Goal: Information Seeking & Learning: Learn about a topic

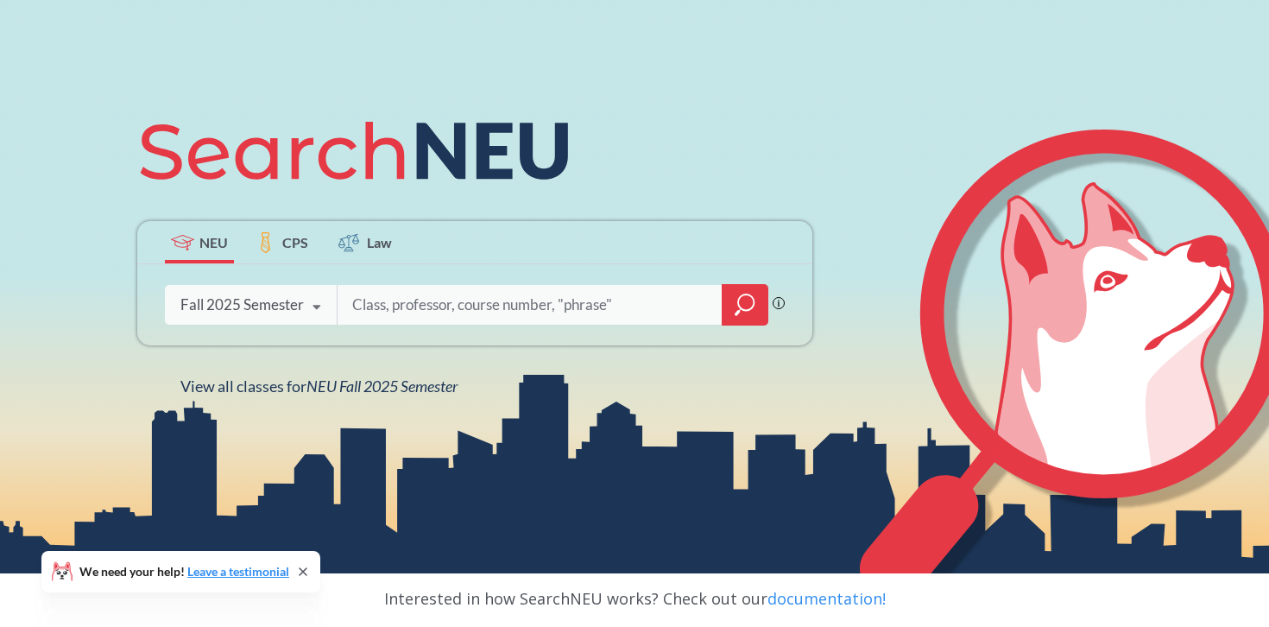
scroll to position [187, 0]
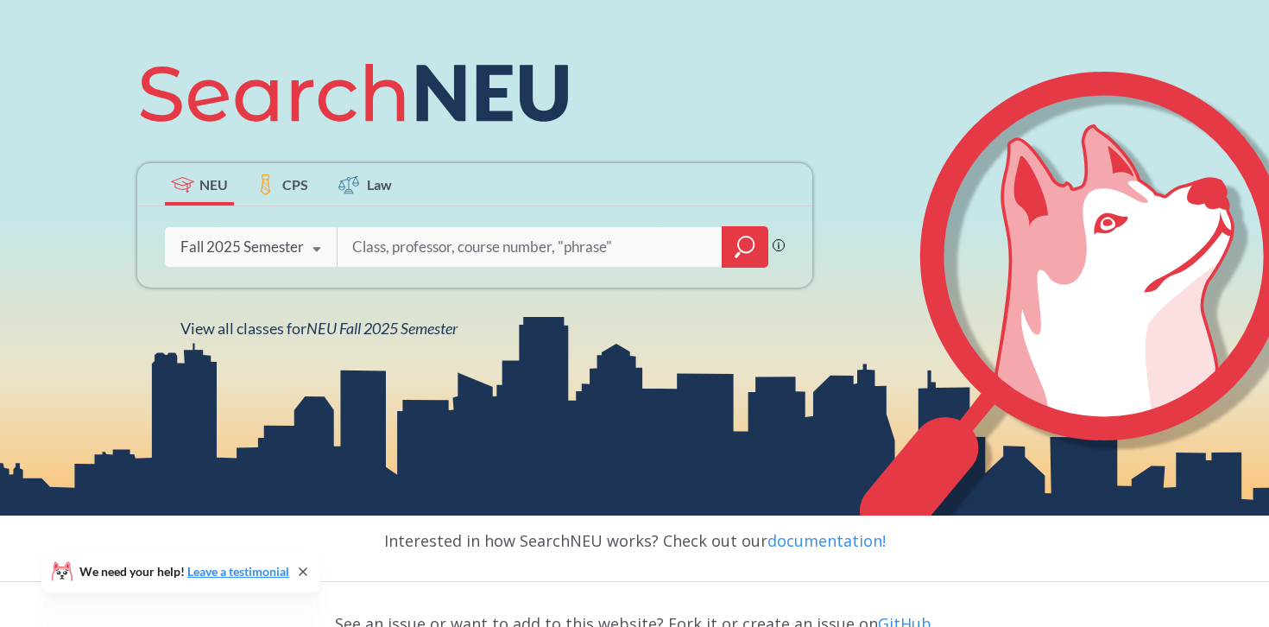
click at [297, 244] on div "Fall 2025 Semester" at bounding box center [241, 246] width 123 height 19
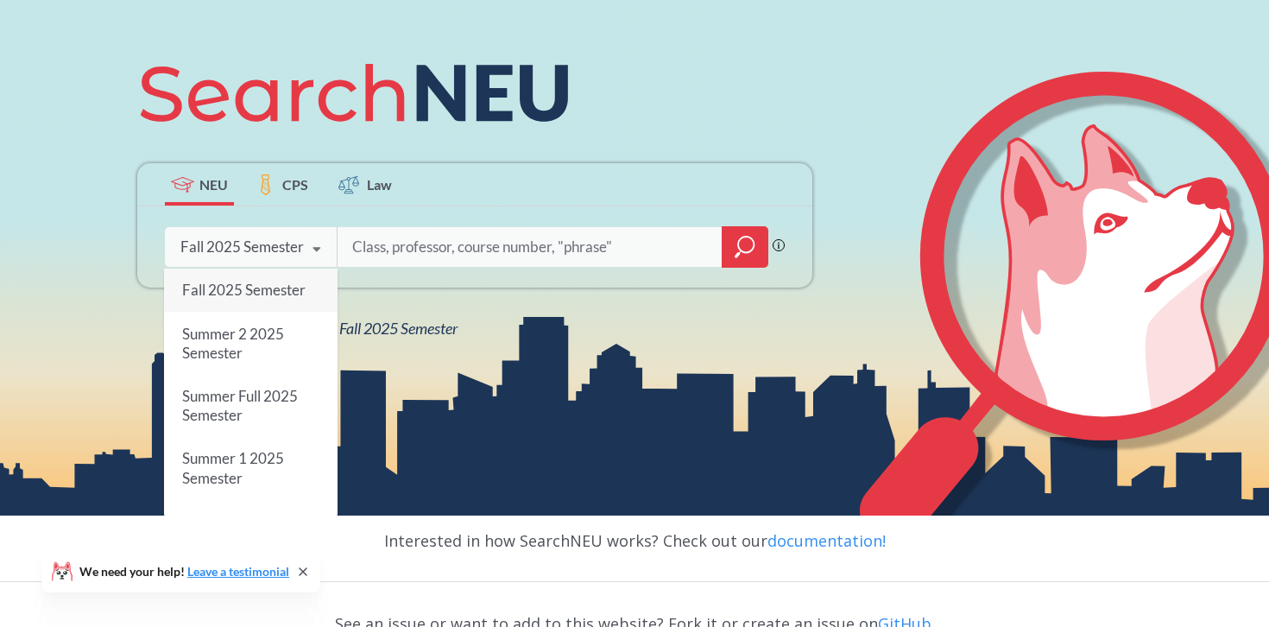
click at [301, 243] on icon at bounding box center [316, 249] width 33 height 48
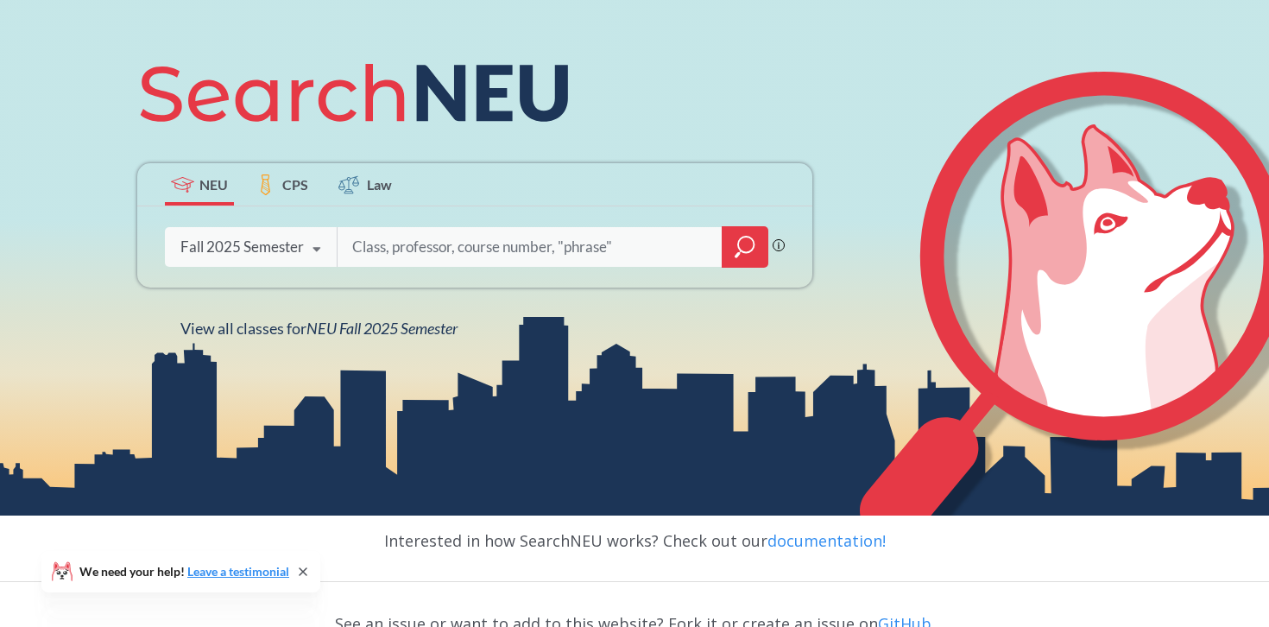
click at [485, 247] on input "search" at bounding box center [529, 247] width 359 height 36
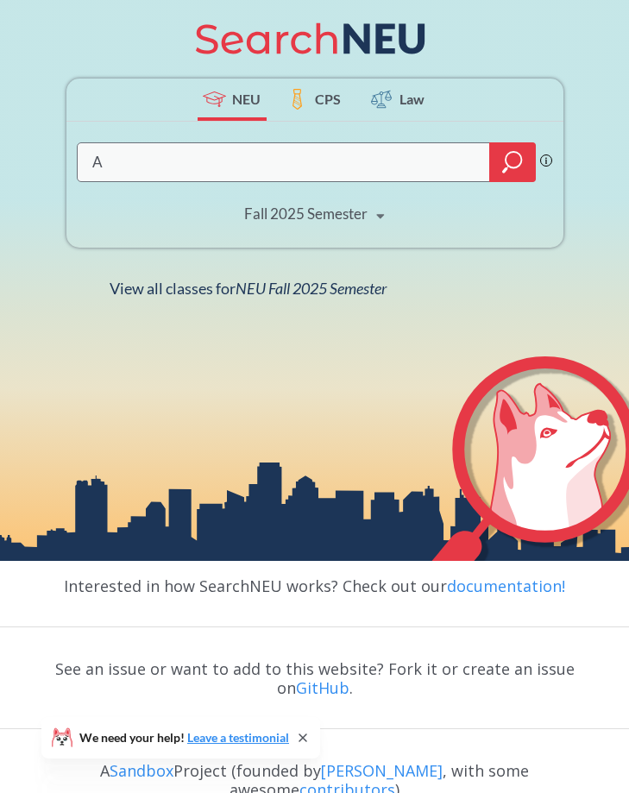
scroll to position [319, 0]
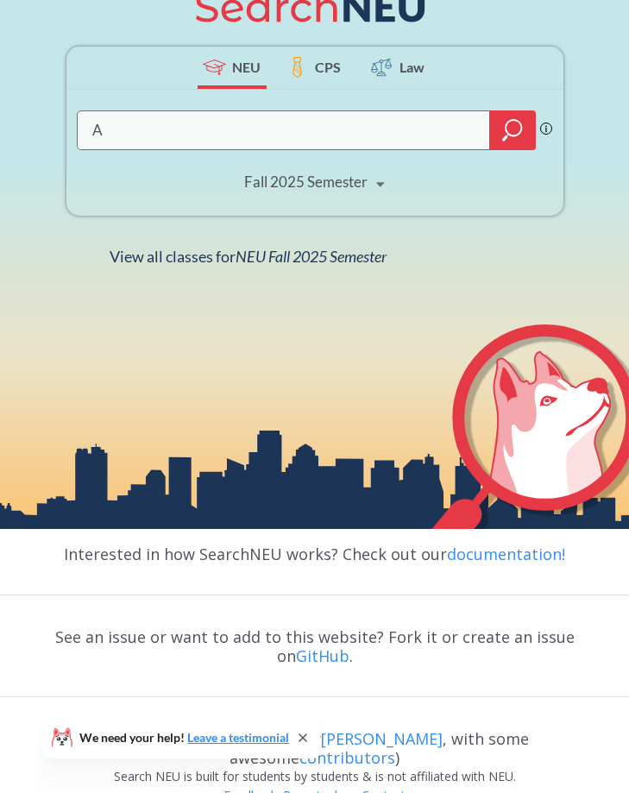
click at [306, 626] on icon at bounding box center [303, 738] width 14 height 14
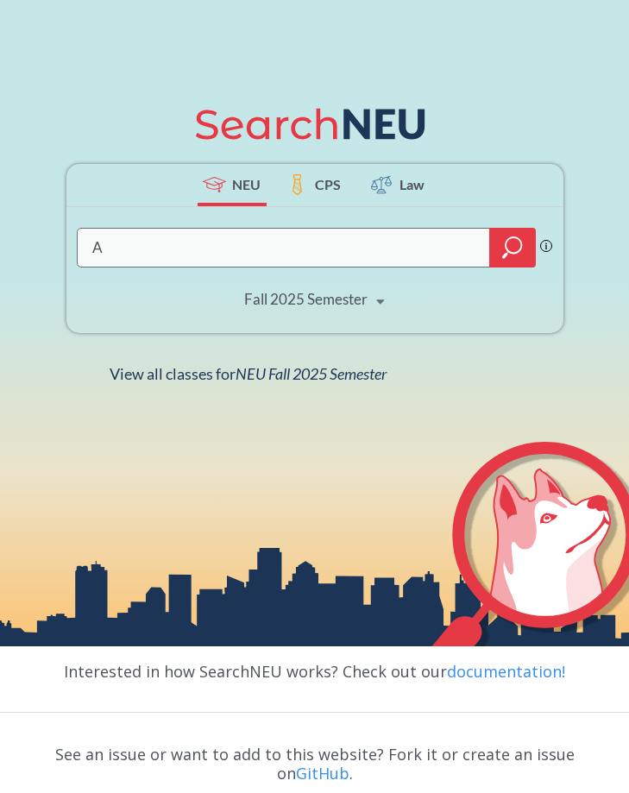
scroll to position [194, 0]
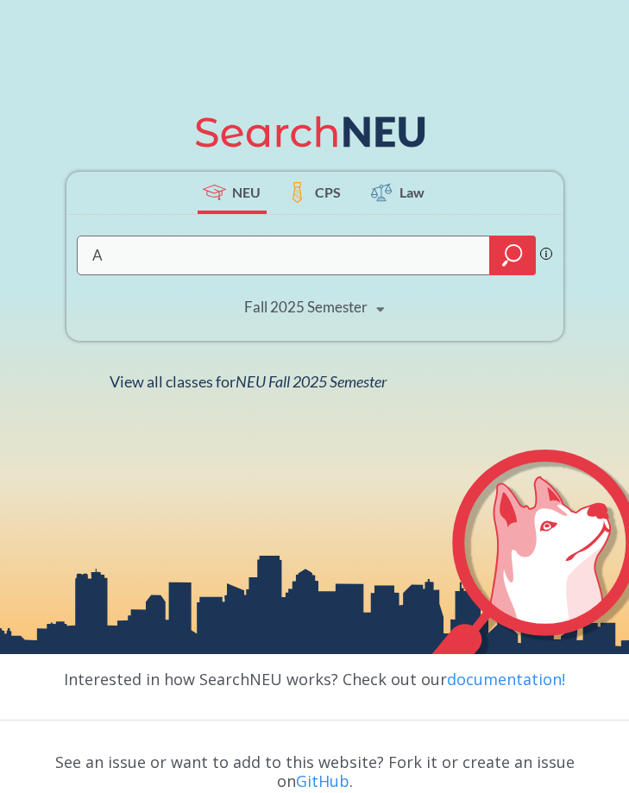
click at [309, 255] on input "A" at bounding box center [285, 255] width 388 height 35
type input "ACCT 1201"
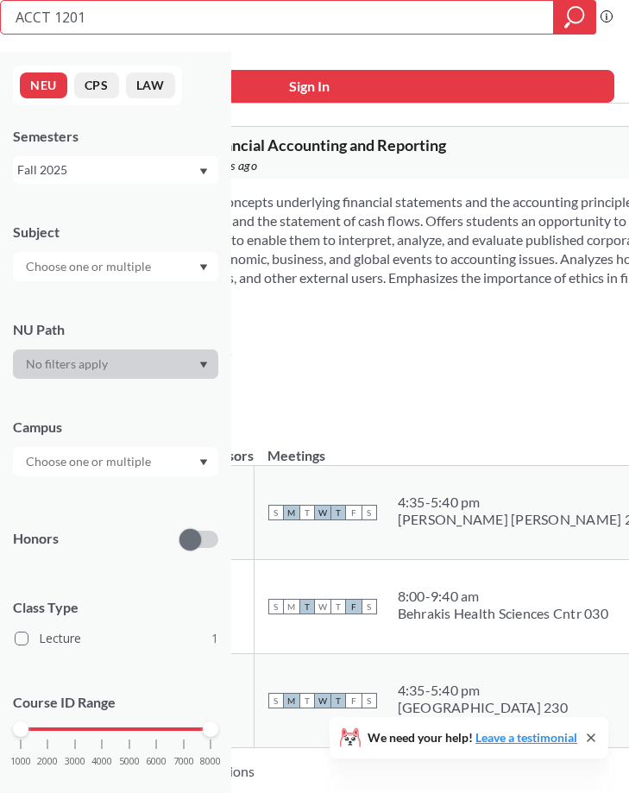
click at [148, 266] on input "text" at bounding box center [89, 266] width 145 height 21
click at [136, 364] on div at bounding box center [115, 364] width 205 height 29
click at [167, 363] on div at bounding box center [115, 364] width 205 height 29
click at [210, 466] on div at bounding box center [115, 461] width 205 height 29
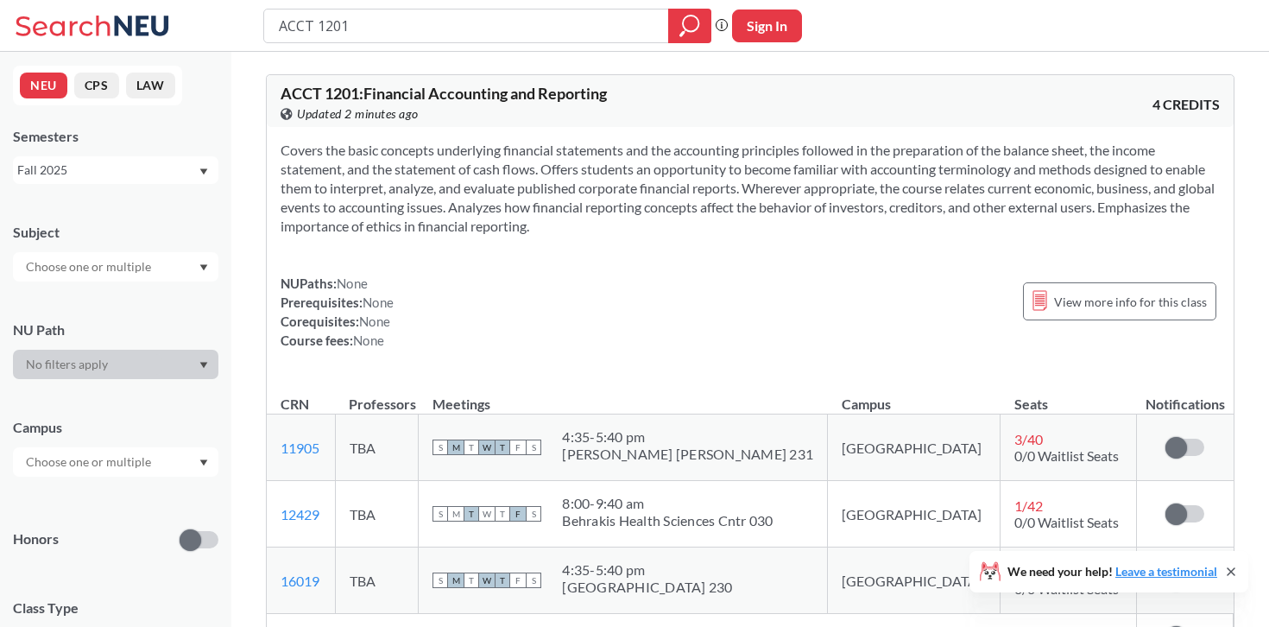
click at [98, 89] on button "CPS" at bounding box center [96, 86] width 45 height 26
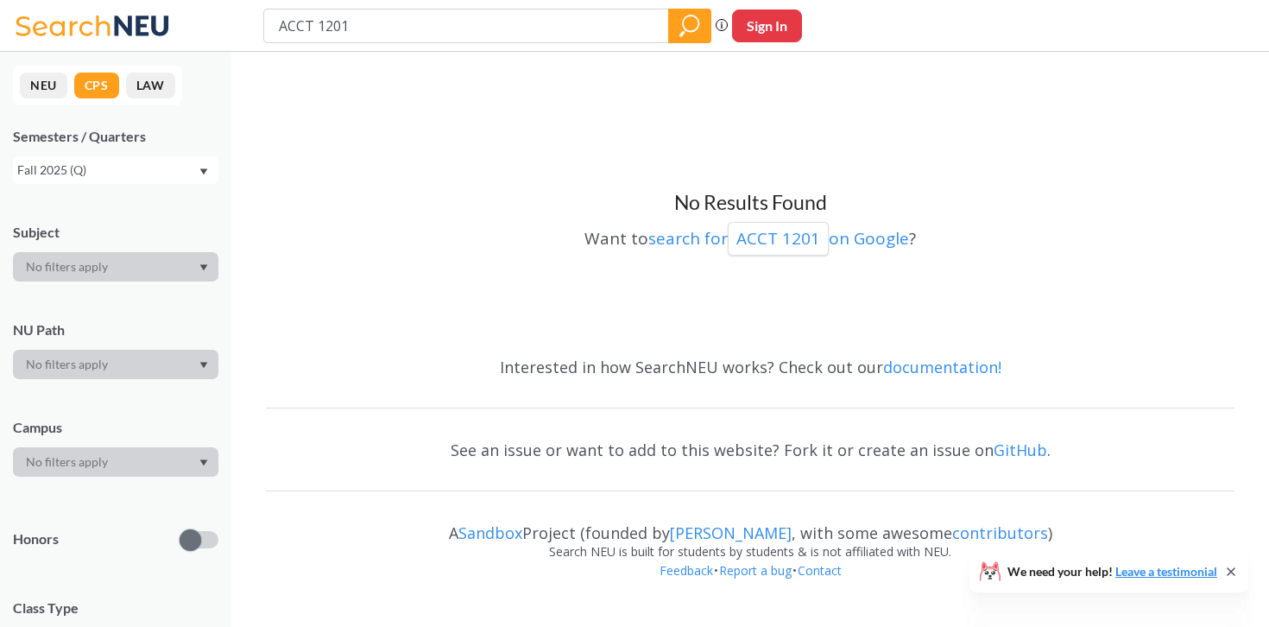
click at [142, 85] on button "LAW" at bounding box center [150, 86] width 49 height 26
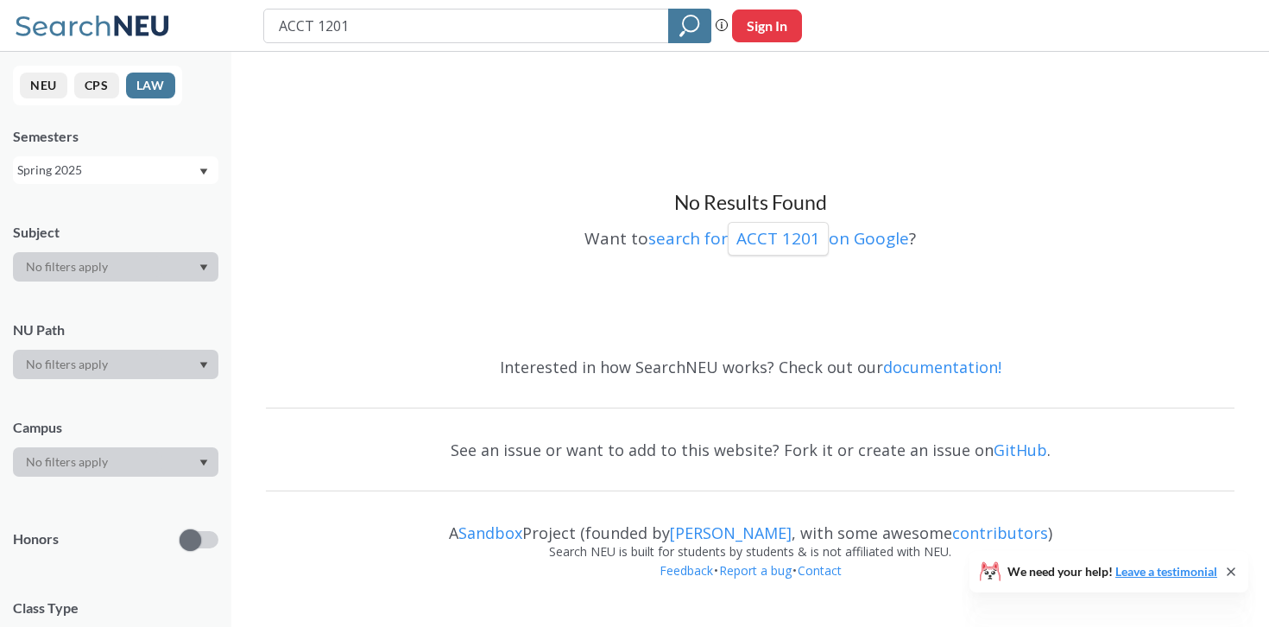
click at [51, 83] on button "NEU" at bounding box center [43, 86] width 47 height 26
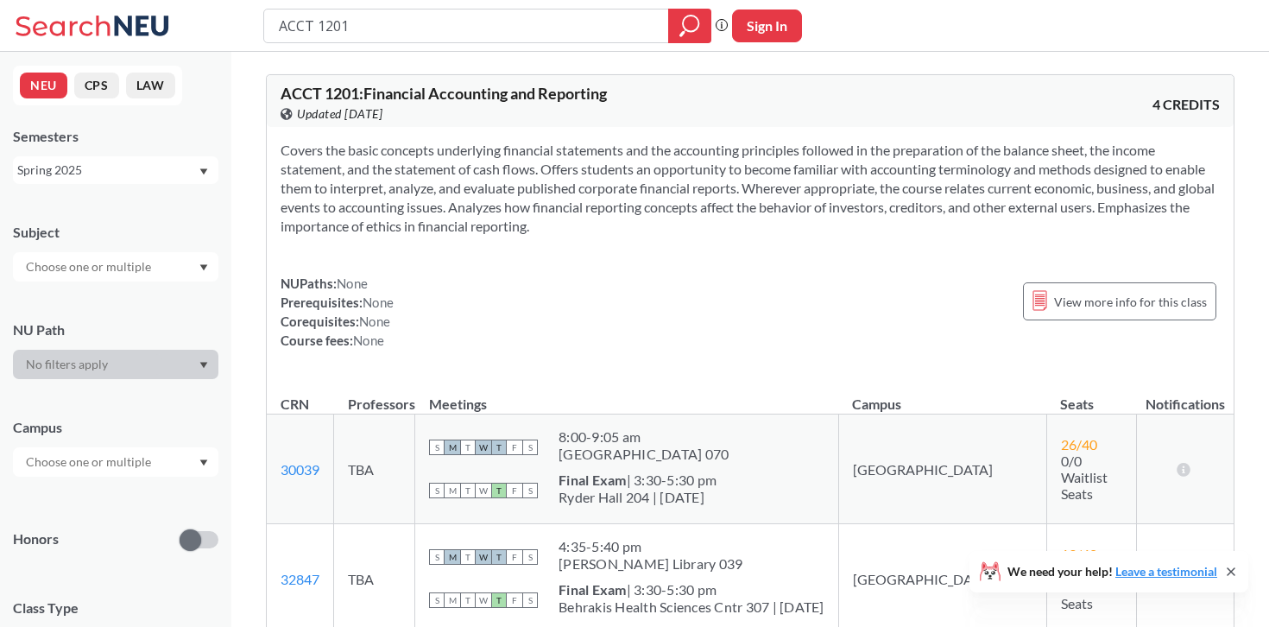
click at [188, 367] on div at bounding box center [115, 364] width 205 height 29
drag, startPoint x: 603, startPoint y: 25, endPoint x: 265, endPoint y: 25, distance: 337.5
click at [265, 25] on div "ACCT 1201" at bounding box center [487, 26] width 448 height 35
click at [779, 24] on button "Sign In" at bounding box center [767, 25] width 70 height 33
select select "US"
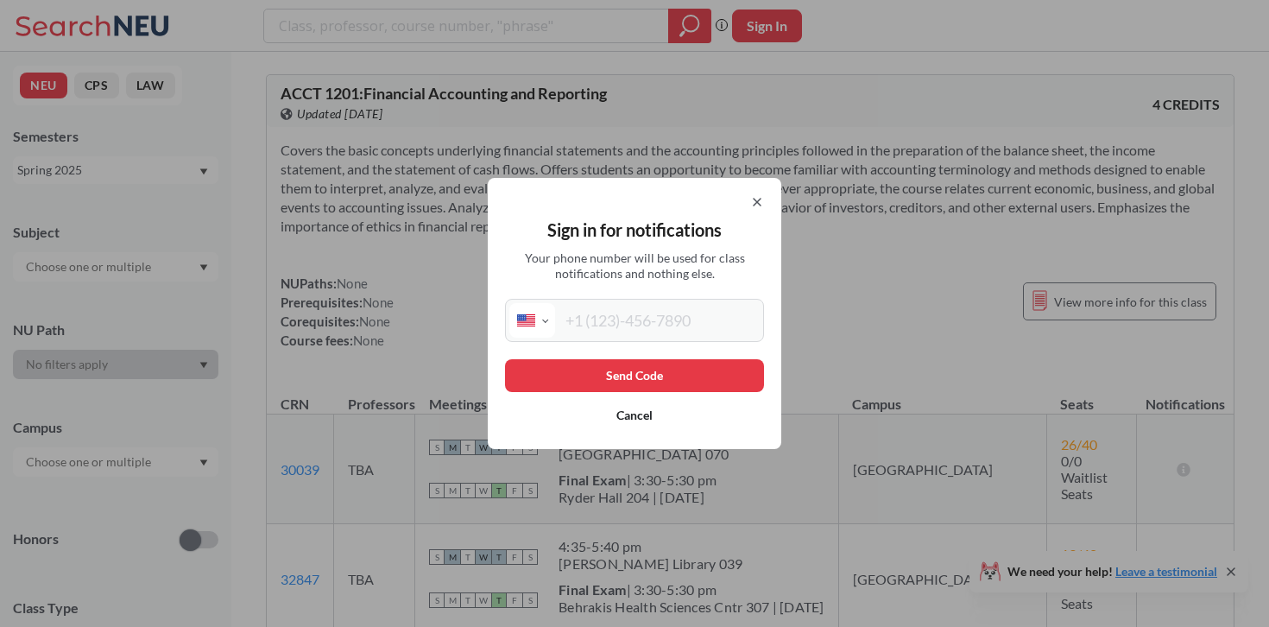
click at [596, 315] on input "tel" at bounding box center [657, 320] width 205 height 35
type input "[PHONE_NUMBER]"
click at [640, 370] on button "Send Code" at bounding box center [634, 375] width 259 height 33
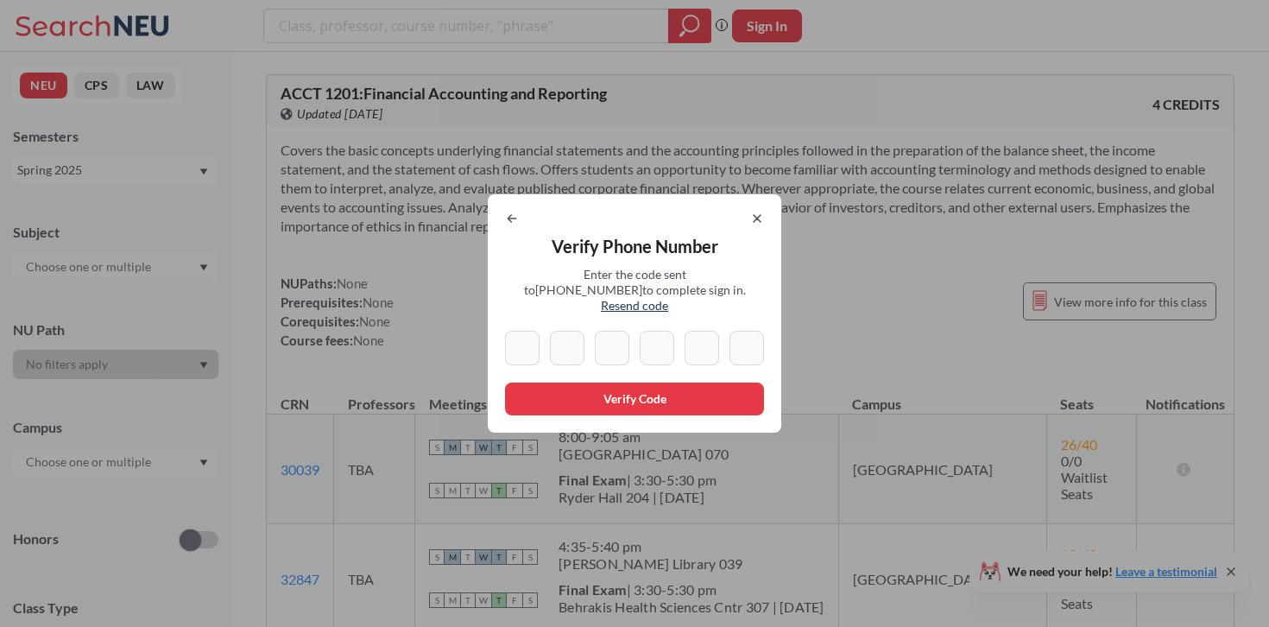
type input "6"
type input "4"
type input "8"
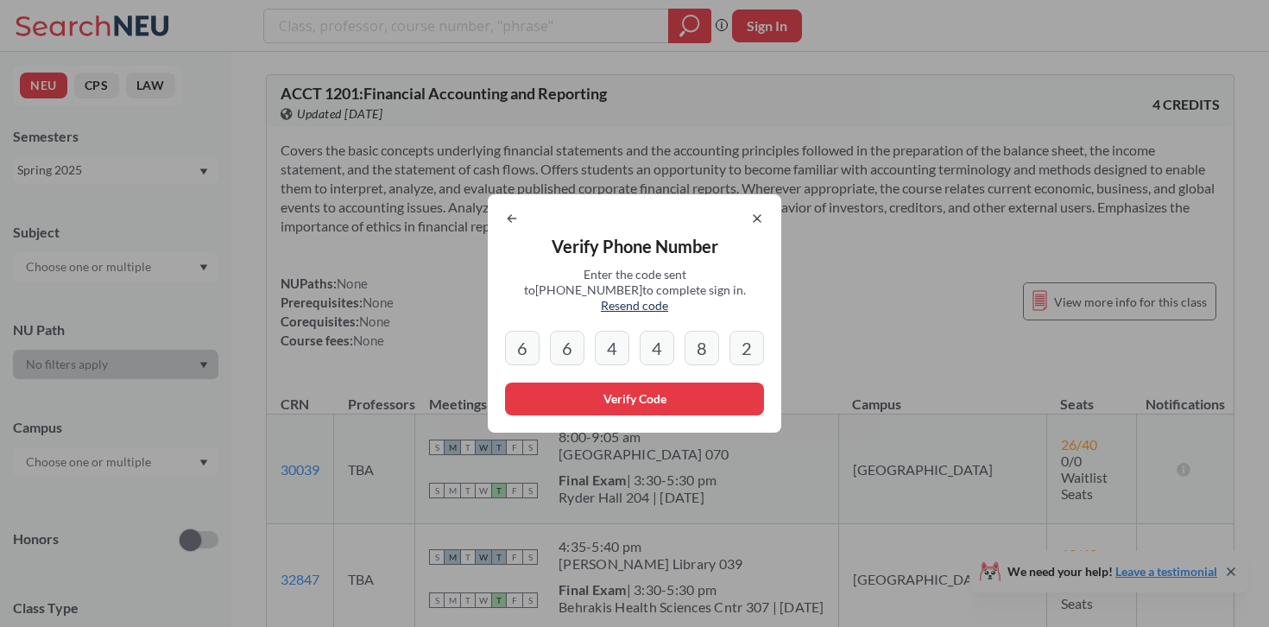
type input "2"
click at [587, 396] on button "Verify Code" at bounding box center [634, 398] width 259 height 33
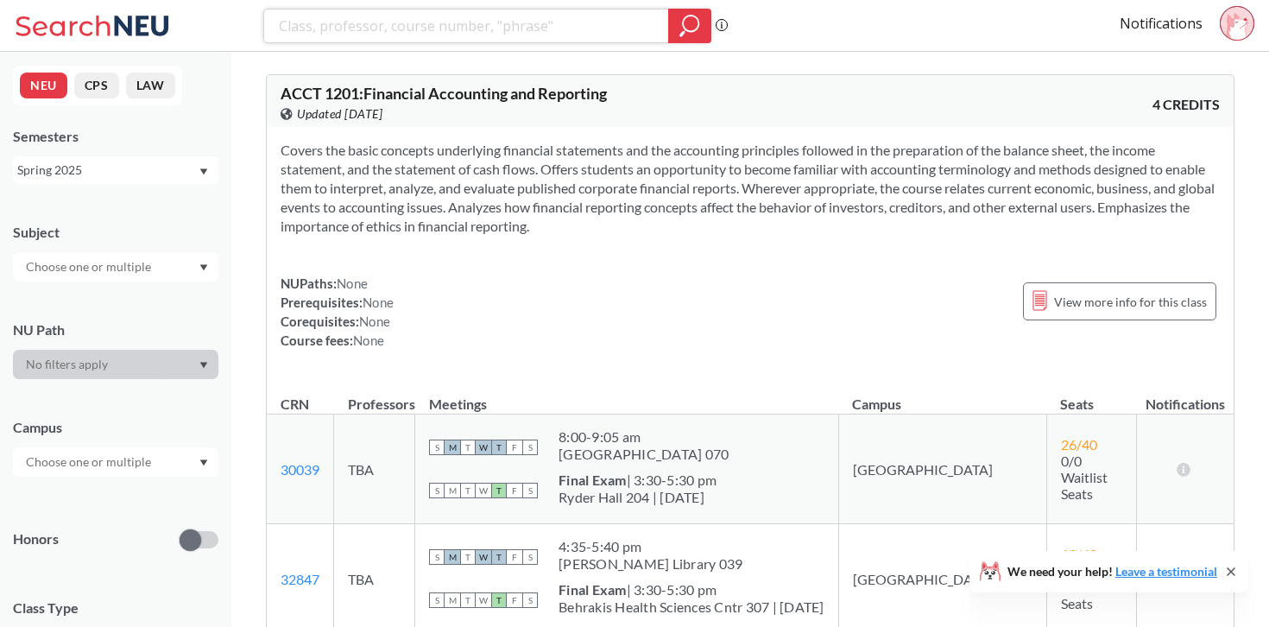
click at [413, 26] on input "search" at bounding box center [466, 25] width 379 height 29
click at [403, 24] on input "search" at bounding box center [466, 25] width 379 height 29
type input "p"
type input "Biology 1"
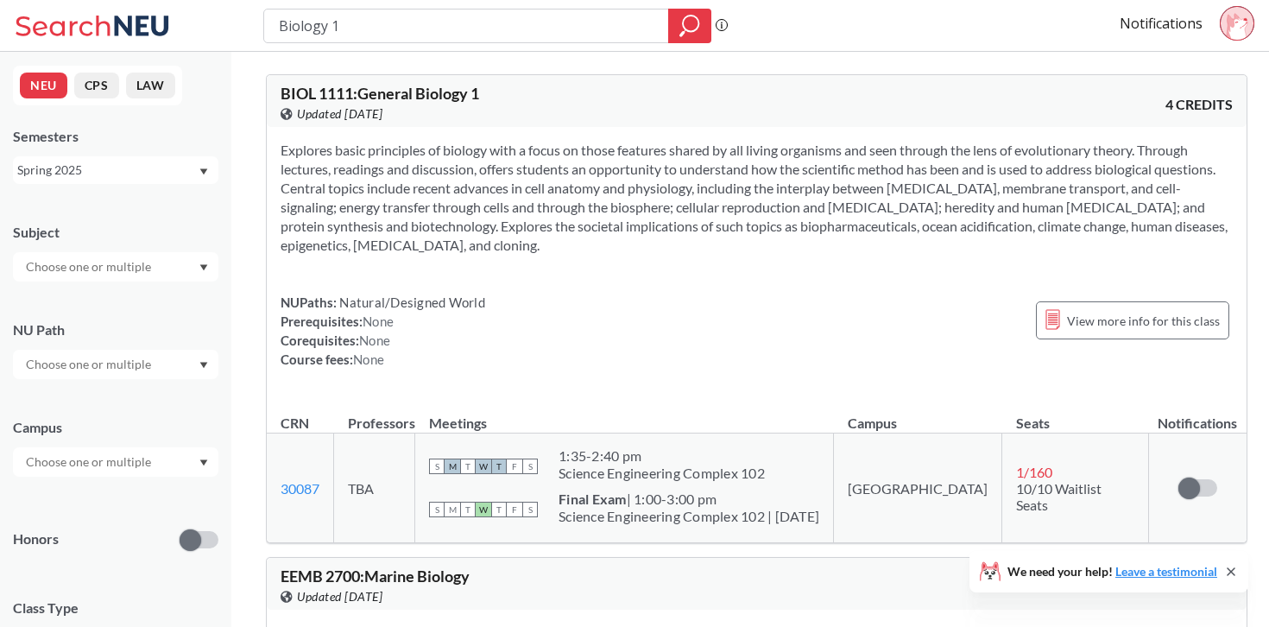
click at [139, 367] on input "text" at bounding box center [89, 364] width 145 height 21
click at [149, 407] on div "Writing Intensive ( 180 )" at bounding box center [119, 403] width 195 height 19
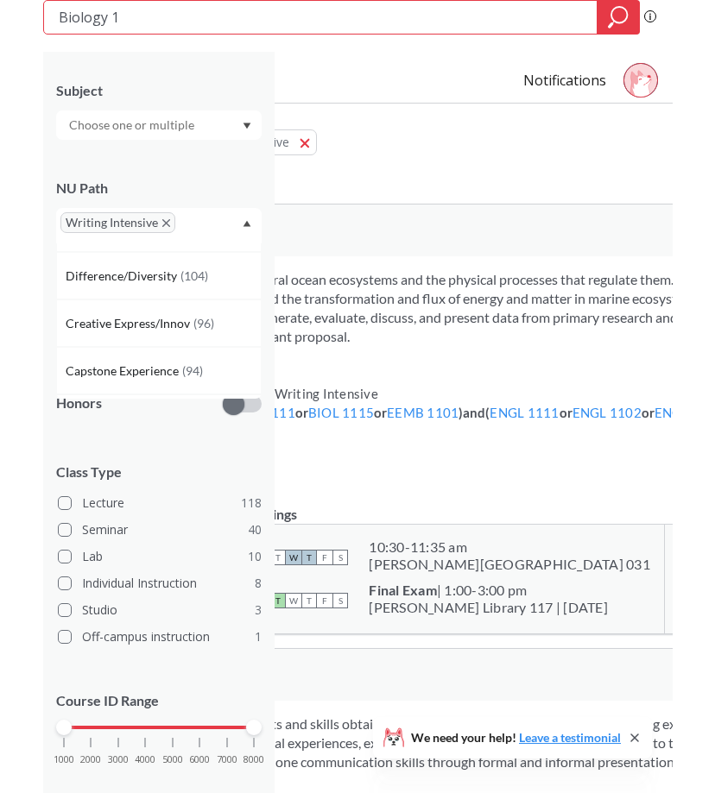
scroll to position [94, 0]
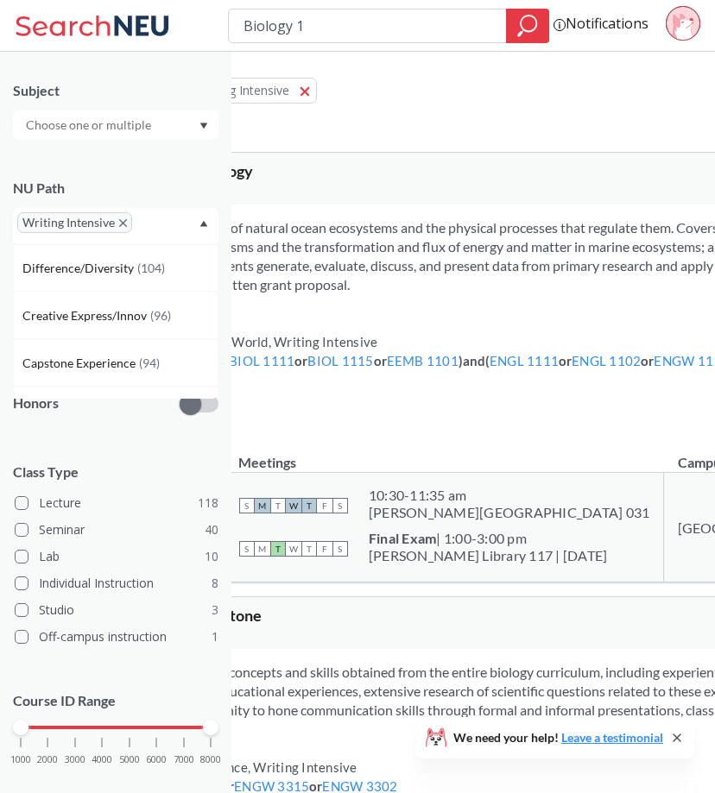
click at [459, 284] on section "Examines biological aspects of natural ocean ecosystems and the physical proces…" at bounding box center [589, 256] width 1051 height 76
